Goal: Find specific page/section: Find specific page/section

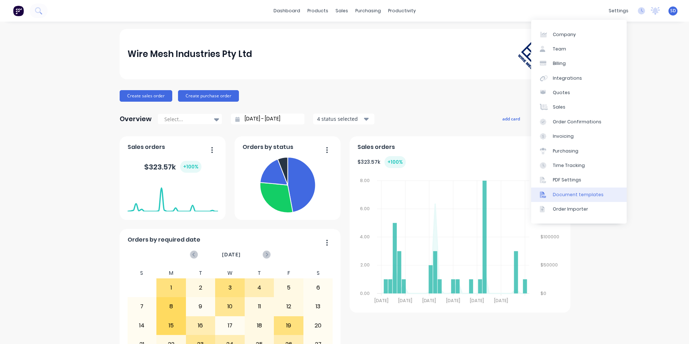
click at [565, 200] on link "Document templates" at bounding box center [578, 194] width 95 height 14
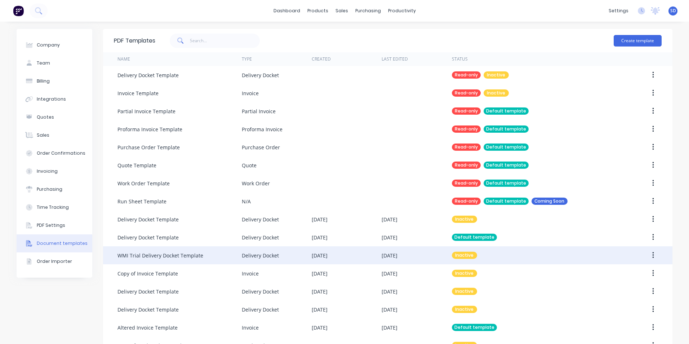
click at [201, 256] on div "WMI Trial Delivery Docket Template" at bounding box center [179, 255] width 124 height 18
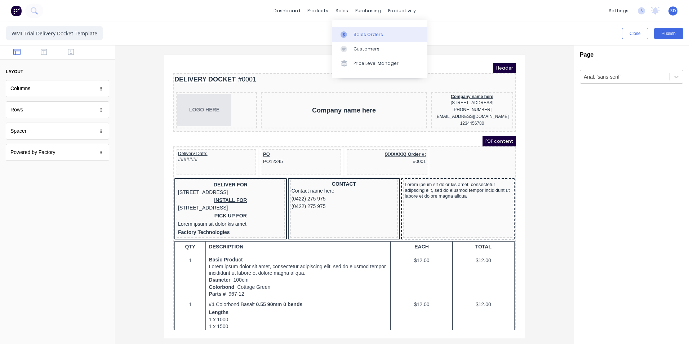
click at [346, 34] on icon at bounding box center [343, 34] width 6 height 6
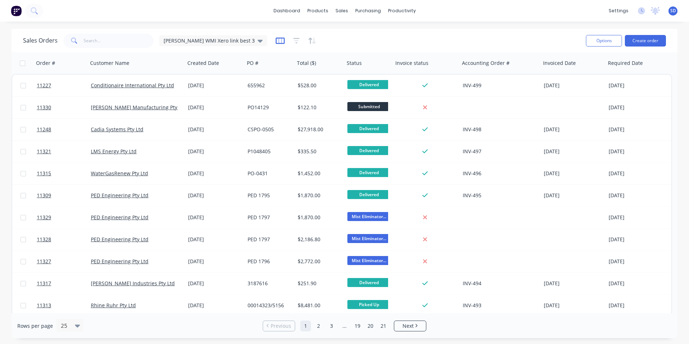
click at [276, 42] on icon "button" at bounding box center [280, 40] width 9 height 7
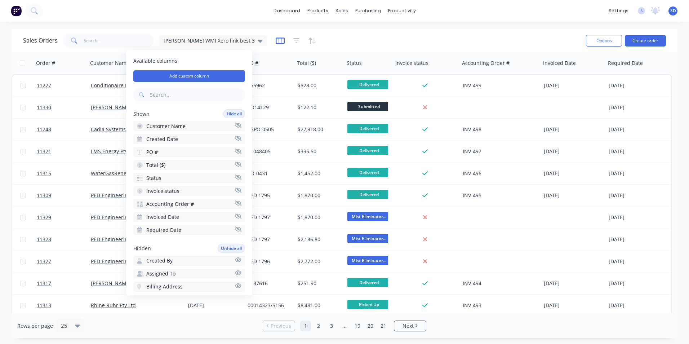
click at [276, 42] on icon "button" at bounding box center [280, 40] width 9 height 7
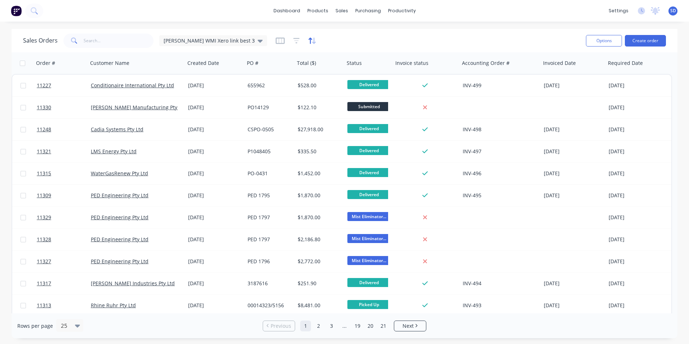
click at [308, 41] on icon "button" at bounding box center [312, 40] width 8 height 7
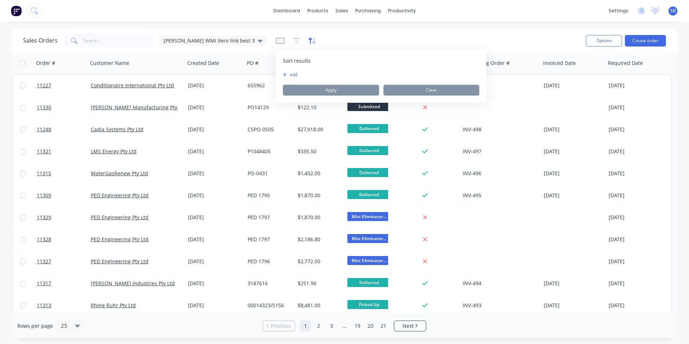
click at [308, 41] on icon "button" at bounding box center [312, 40] width 8 height 7
click at [327, 41] on div "Sales Orders [PERSON_NAME] WMI Xero link best 3" at bounding box center [301, 41] width 557 height 18
